Goal: Information Seeking & Learning: Compare options

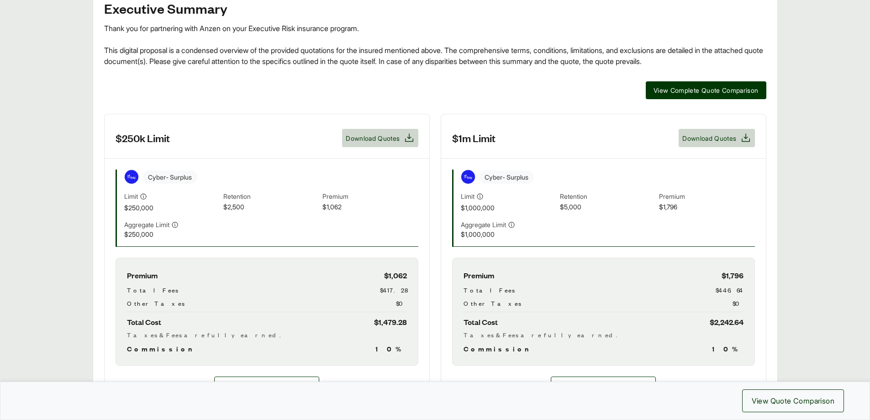
scroll to position [228, 0]
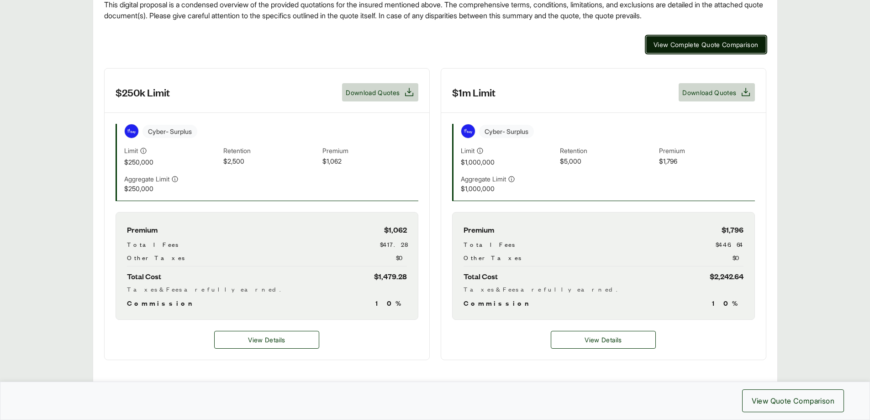
click at [680, 47] on span "View Complete Quote Comparison" at bounding box center [705, 45] width 105 height 10
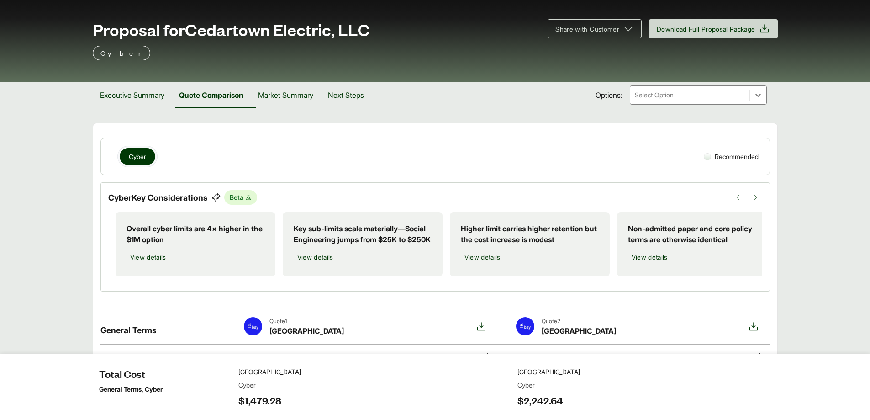
scroll to position [0, 15]
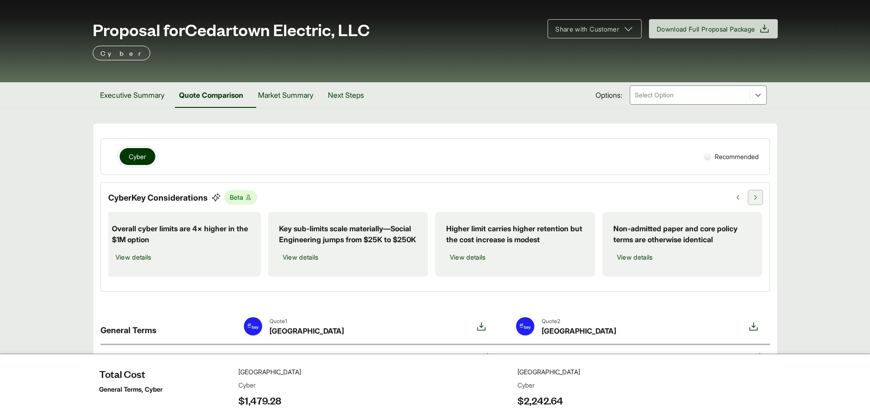
click at [753, 200] on button at bounding box center [755, 197] width 14 height 14
click at [755, 198] on icon at bounding box center [755, 197] width 6 height 6
click at [474, 262] on span "View details" at bounding box center [468, 257] width 36 height 10
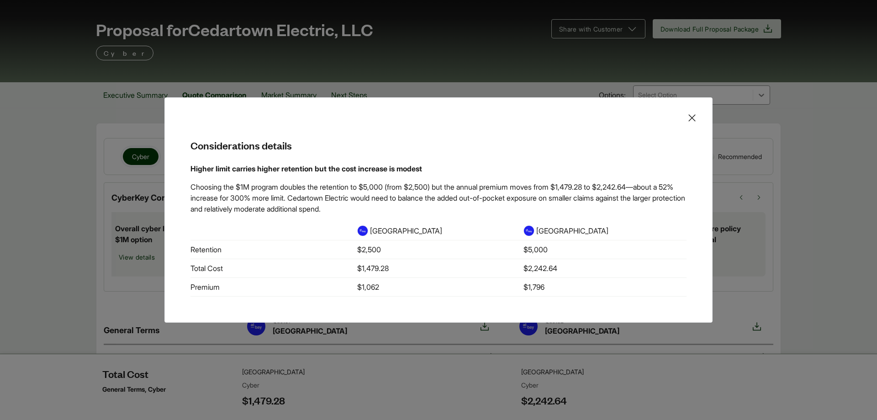
click at [690, 119] on icon at bounding box center [691, 117] width 11 height 11
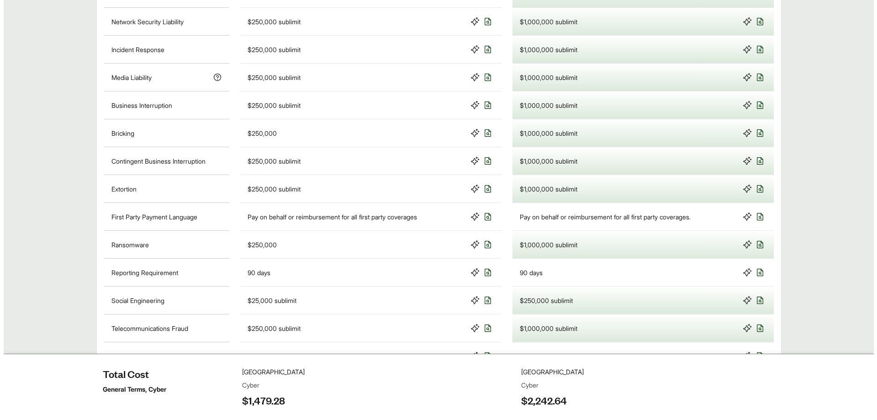
scroll to position [776, 0]
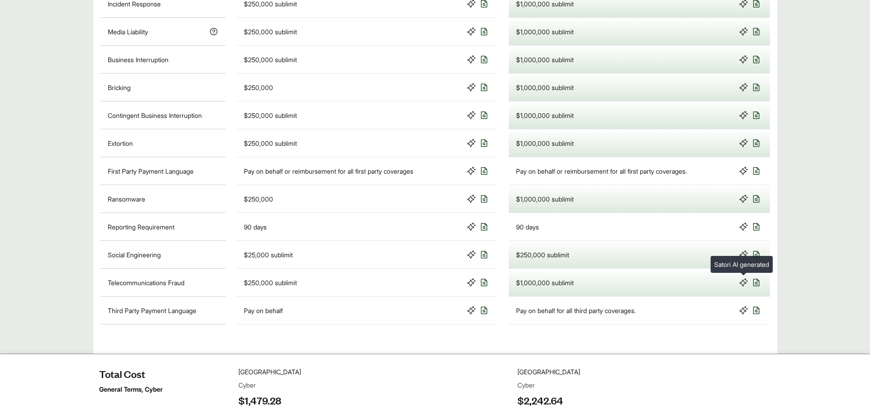
click at [742, 259] on icon at bounding box center [743, 254] width 9 height 9
click at [756, 258] on icon at bounding box center [756, 254] width 6 height 7
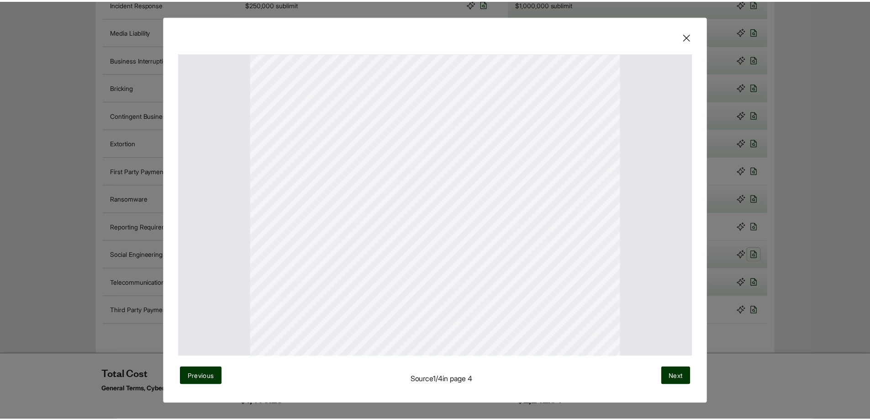
scroll to position [0, 0]
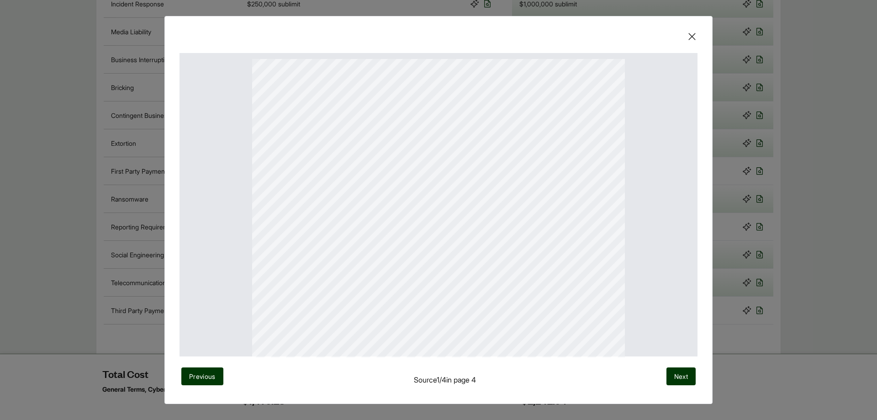
click at [688, 37] on icon at bounding box center [691, 36] width 11 height 11
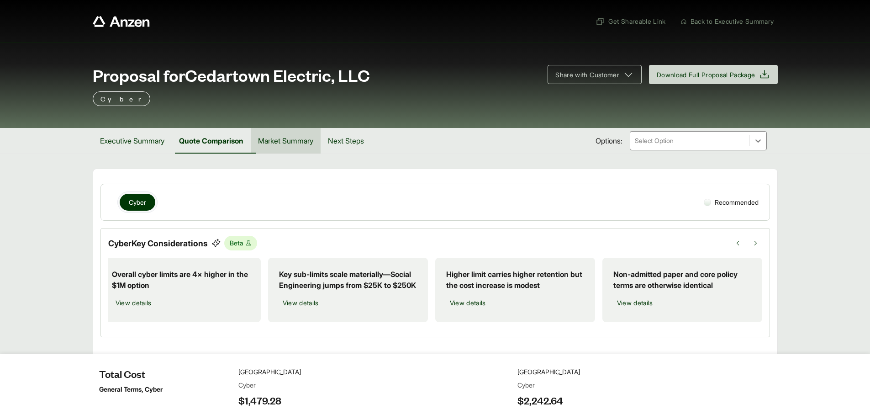
click at [298, 144] on button "Market Summary" at bounding box center [286, 141] width 70 height 26
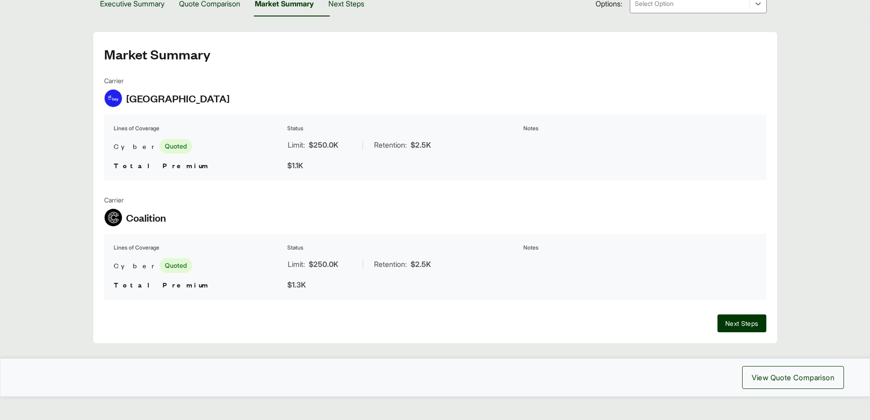
scroll to position [151, 0]
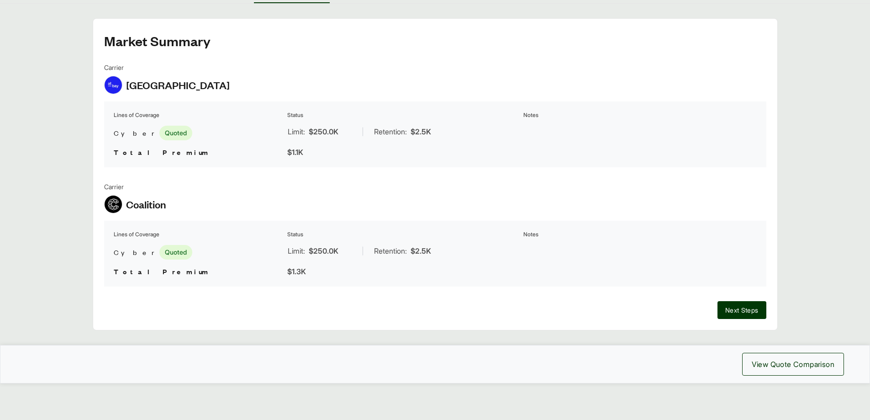
click at [120, 207] on img at bounding box center [113, 203] width 17 height 17
click at [112, 204] on img at bounding box center [113, 203] width 17 height 17
click at [159, 250] on span "Quoted" at bounding box center [175, 252] width 33 height 15
click at [745, 307] on span "Next Steps" at bounding box center [741, 310] width 33 height 10
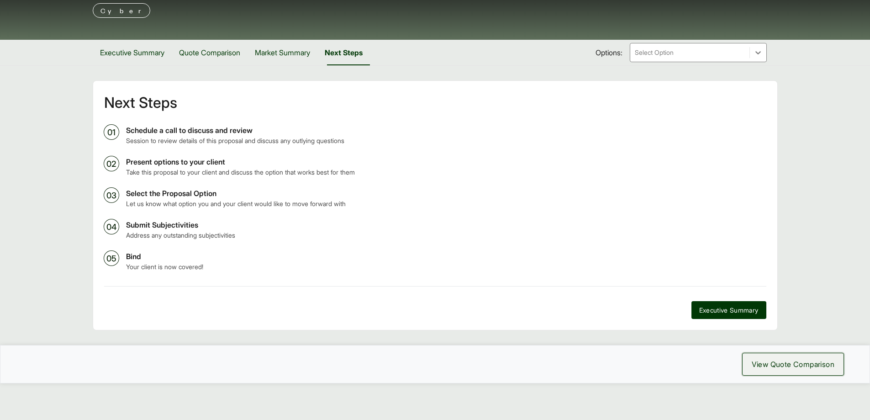
click at [784, 357] on button "View Quote Comparison" at bounding box center [793, 363] width 102 height 23
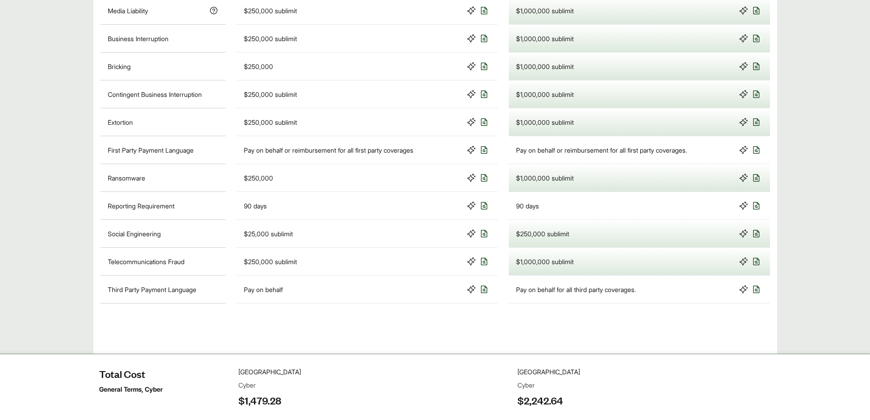
scroll to position [825, 0]
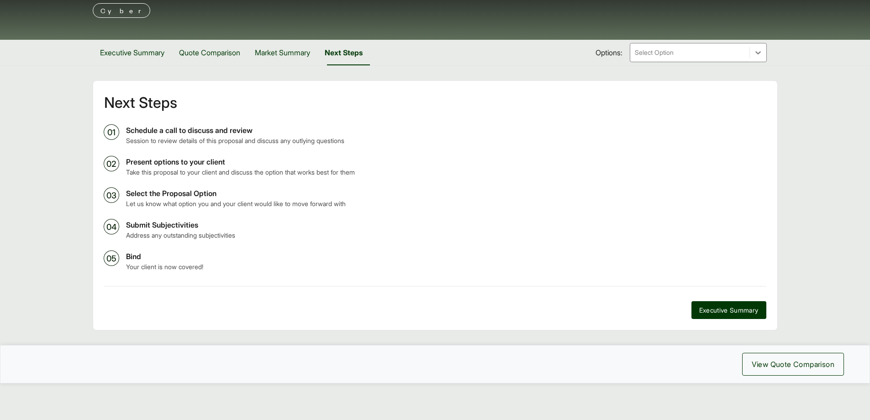
scroll to position [88, 0]
click at [732, 309] on span "Executive Summary" at bounding box center [728, 310] width 59 height 10
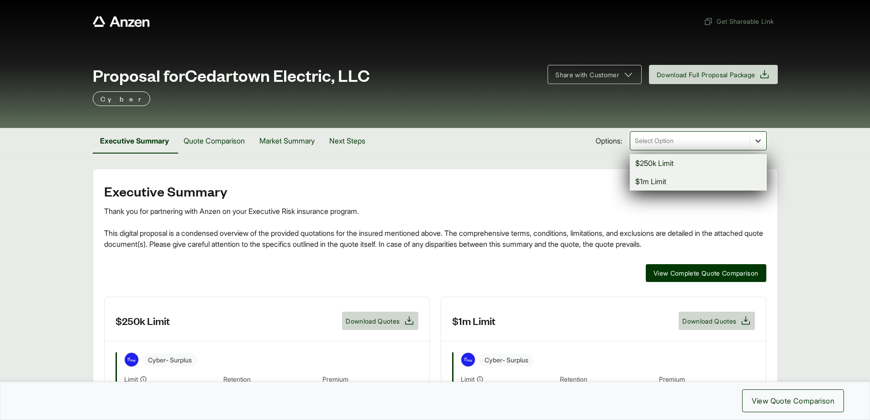
click at [756, 136] on div at bounding box center [758, 140] width 16 height 16
click at [799, 140] on section "Executive Summary Quote Comparison Market Summary Next Steps Options: option $2…" at bounding box center [435, 141] width 870 height 26
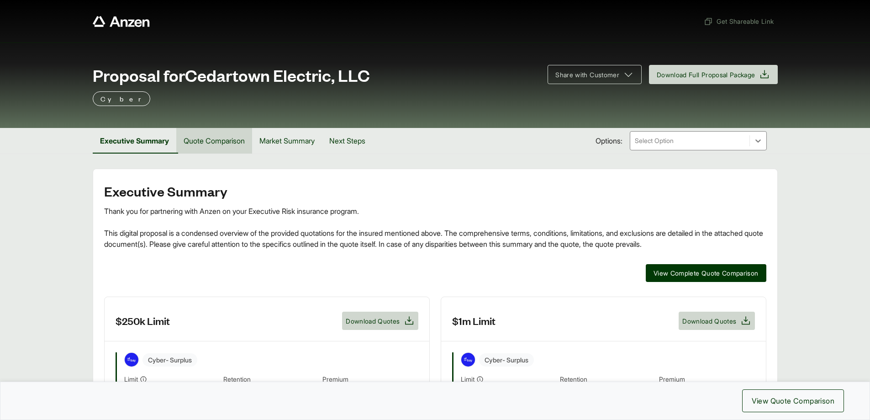
click at [207, 137] on button "Quote Comparison" at bounding box center [214, 141] width 76 height 26
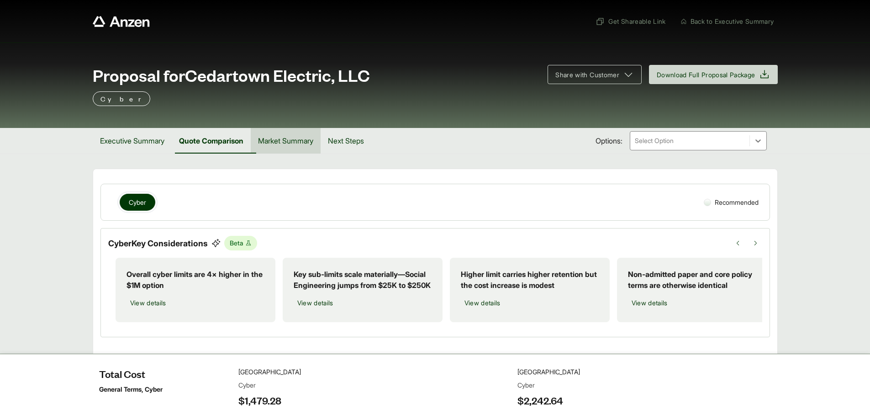
click at [303, 140] on button "Market Summary" at bounding box center [286, 141] width 70 height 26
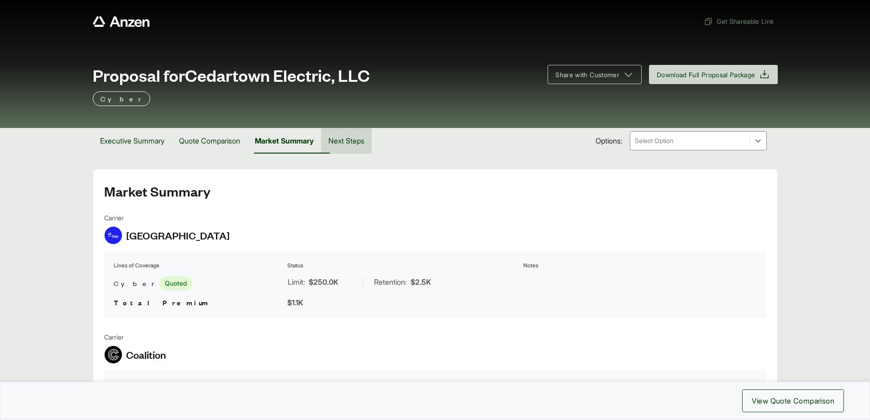
click at [350, 139] on button "Next Steps" at bounding box center [346, 141] width 51 height 26
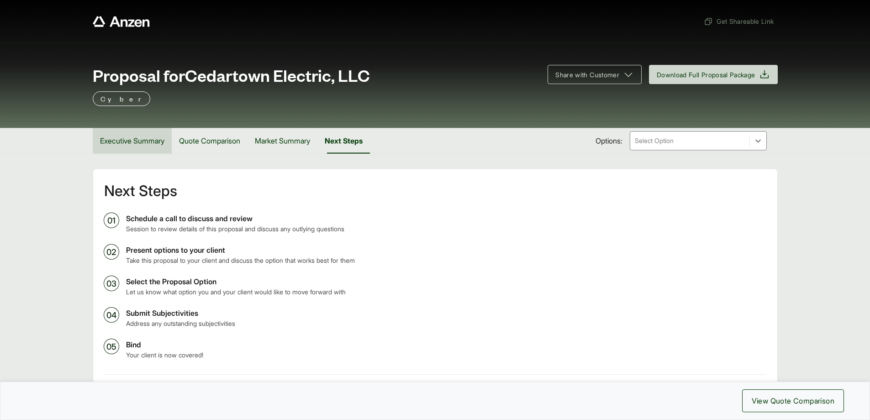
click at [125, 137] on button "Executive Summary" at bounding box center [132, 141] width 79 height 26
